Goal: Task Accomplishment & Management: Manage account settings

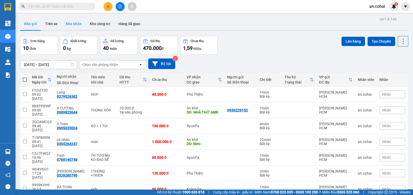
click at [72, 29] on button "Kho nhận" at bounding box center [74, 24] width 24 height 12
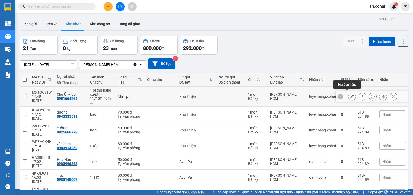
click at [352, 93] on div at bounding box center [372, 96] width 49 height 8
click at [360, 95] on icon at bounding box center [362, 96] width 4 height 4
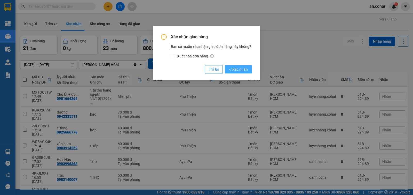
click at [239, 69] on span "Xác nhận" at bounding box center [238, 69] width 19 height 6
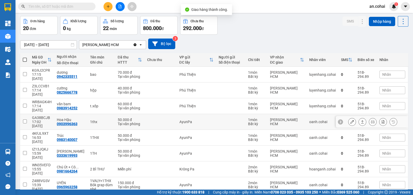
scroll to position [38, 0]
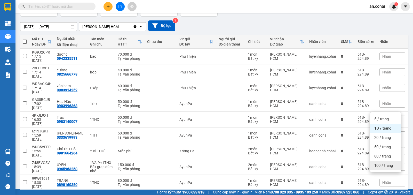
click at [387, 168] on div "100 / trang" at bounding box center [385, 164] width 31 height 9
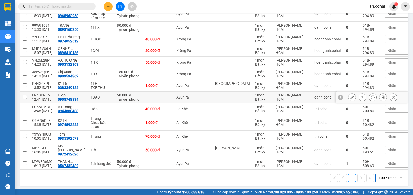
scroll to position [0, 13]
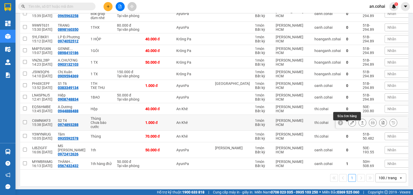
click at [348, 126] on button at bounding box center [351, 122] width 7 height 9
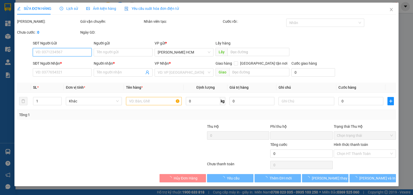
type input "0974893288"
type input "S2 T4"
type input "0"
type input "1.000"
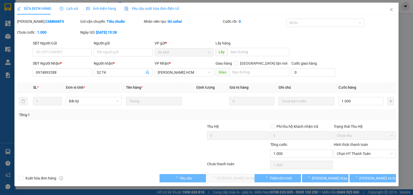
click at [288, 18] on div "SỬA ĐƠN HÀNG Lịch sử Ảnh kiện hàng Yêu cầu xuất hóa đơn điện tử Total Paid Fee …" at bounding box center [206, 92] width 379 height 179
click at [294, 23] on div at bounding box center [322, 23] width 70 height 6
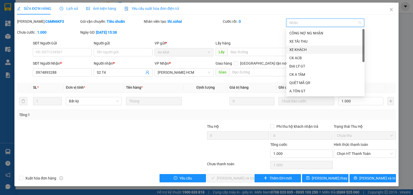
click at [303, 47] on div "XE KHÁCH" at bounding box center [325, 50] width 72 height 6
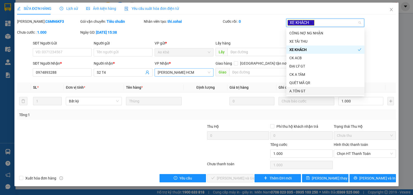
click at [200, 76] on span "[PERSON_NAME] HCM" at bounding box center [184, 72] width 53 height 8
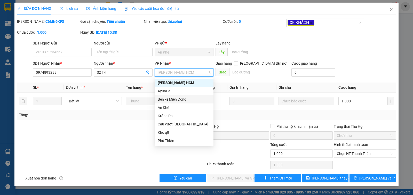
click at [184, 97] on div "Bến xe Miền Đông" at bounding box center [184, 99] width 53 height 6
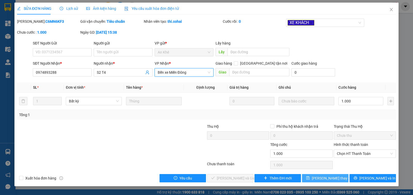
click at [332, 180] on span "[PERSON_NAME] thay đổi" at bounding box center [332, 178] width 41 height 6
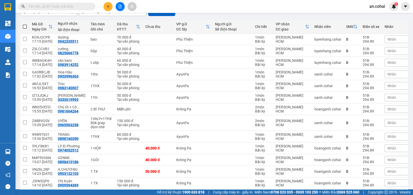
scroll to position [49, 0]
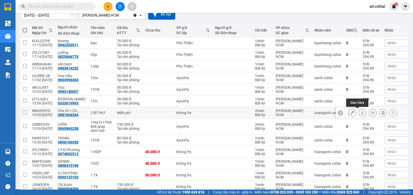
click at [360, 111] on icon at bounding box center [362, 113] width 4 height 4
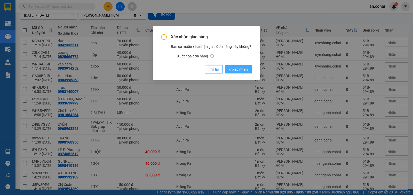
click at [238, 70] on span "Xác nhận" at bounding box center [238, 69] width 19 height 6
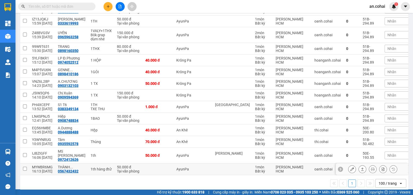
scroll to position [135, 0]
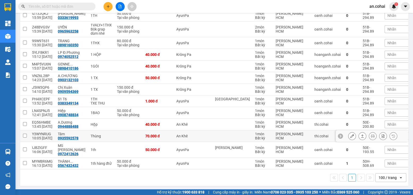
click at [359, 140] on button at bounding box center [362, 135] width 7 height 9
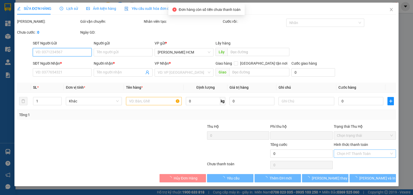
type input "0935592578"
type input "Tâm"
type input "0"
type input "70.000"
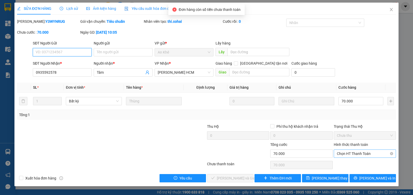
click at [366, 156] on span "Chọn HT Thanh Toán" at bounding box center [365, 153] width 56 height 8
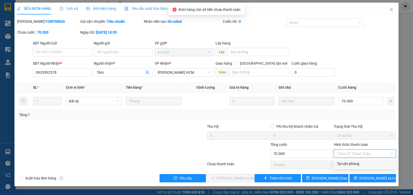
click at [364, 162] on div "Tại văn phòng" at bounding box center [365, 163] width 56 height 6
type input "0"
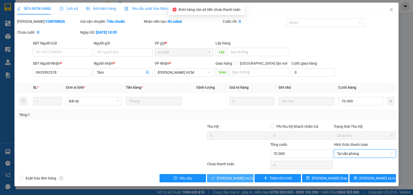
click at [242, 177] on span "[PERSON_NAME] và Giao hàng" at bounding box center [242, 178] width 50 height 6
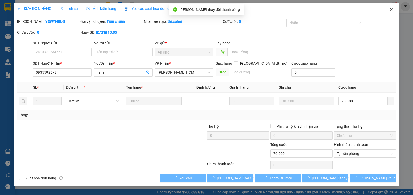
click at [394, 10] on span "Close" at bounding box center [391, 10] width 14 height 14
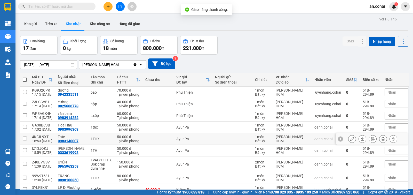
scroll to position [64, 0]
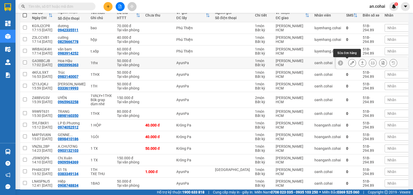
click at [361, 61] on icon at bounding box center [362, 62] width 3 height 3
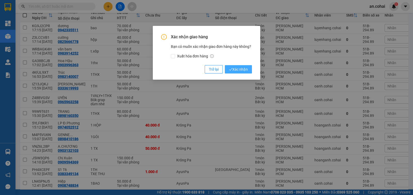
click at [240, 69] on span "Xác nhận" at bounding box center [238, 69] width 19 height 6
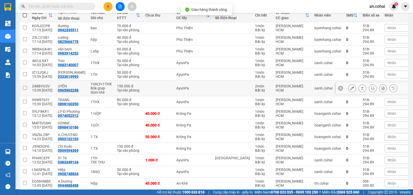
click at [301, 92] on td "[PERSON_NAME] HCM" at bounding box center [292, 88] width 39 height 16
checkbox input "true"
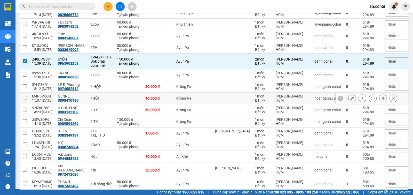
scroll to position [111, 0]
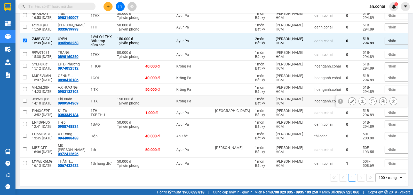
click at [49, 98] on div "J5IW3QP6" at bounding box center [42, 99] width 21 height 4
checkbox input "true"
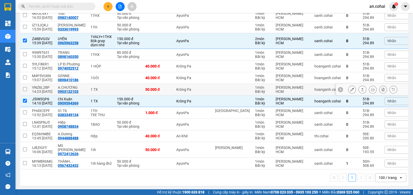
scroll to position [0, 0]
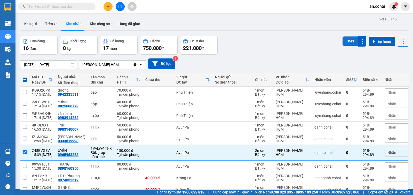
click at [348, 37] on button "SMS" at bounding box center [349, 40] width 15 height 9
